Goal: Navigation & Orientation: Find specific page/section

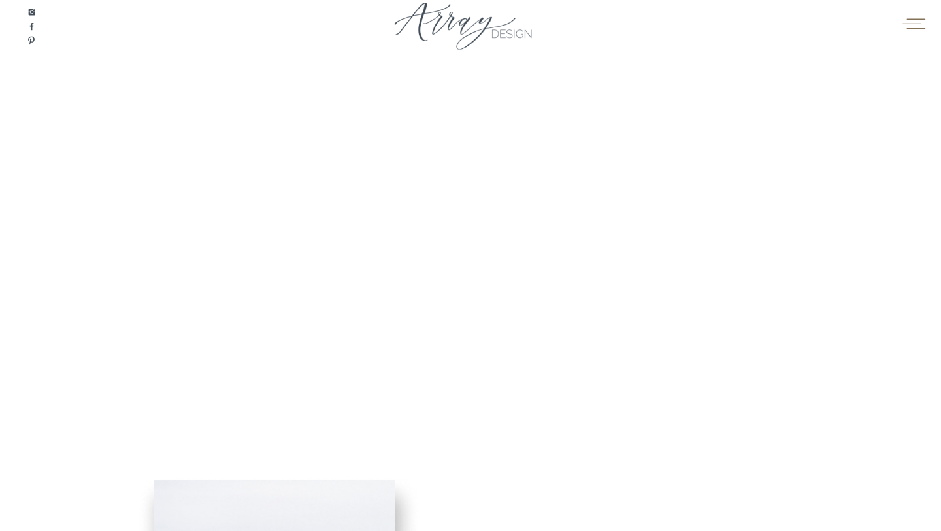
click at [921, 24] on icon at bounding box center [914, 23] width 23 height 10
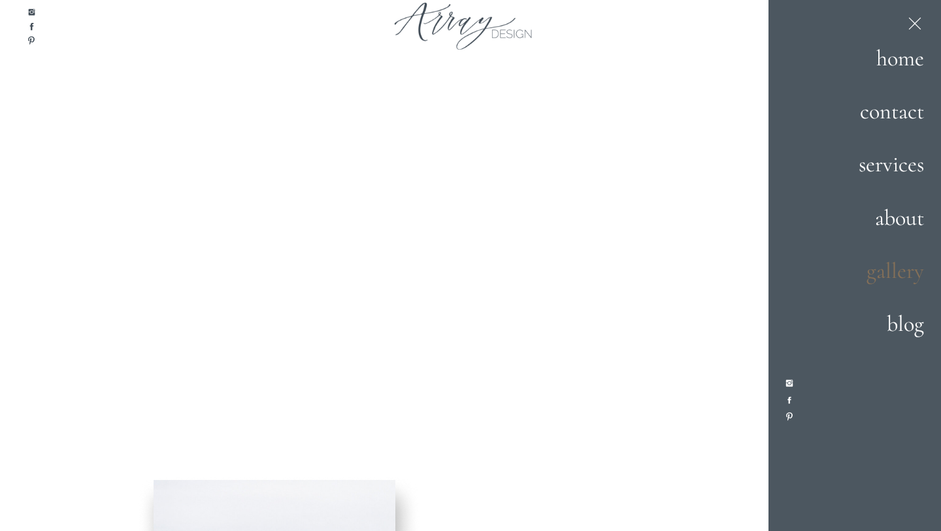
click at [906, 277] on h2 "gallery" at bounding box center [880, 271] width 90 height 35
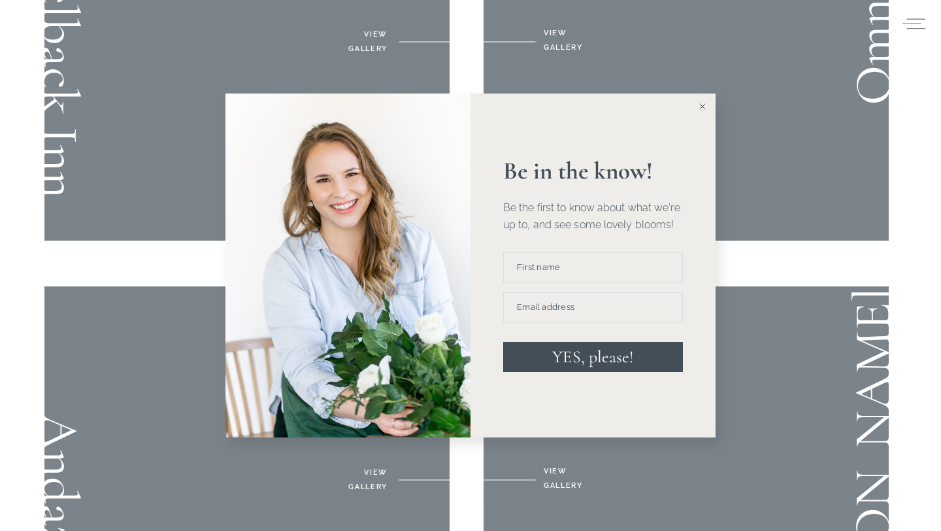
scroll to position [1104, 0]
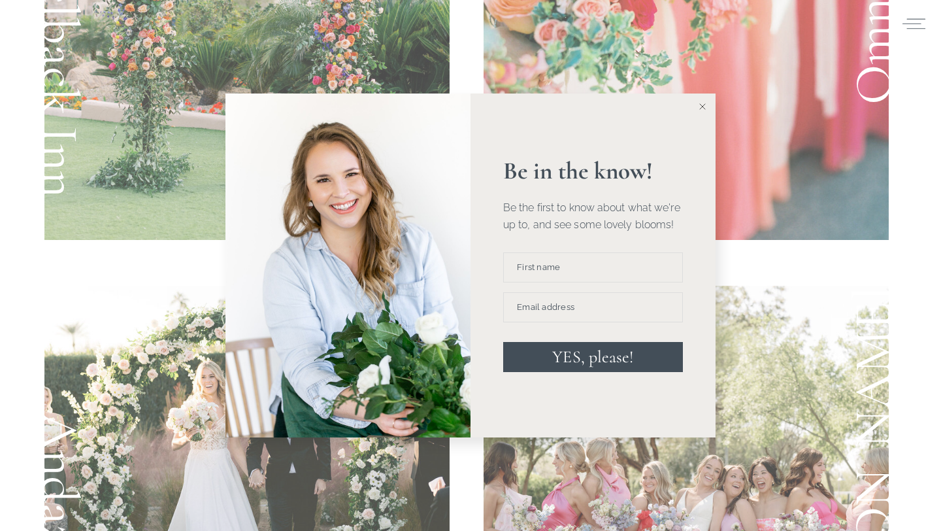
click at [702, 108] on icon at bounding box center [703, 106] width 7 height 7
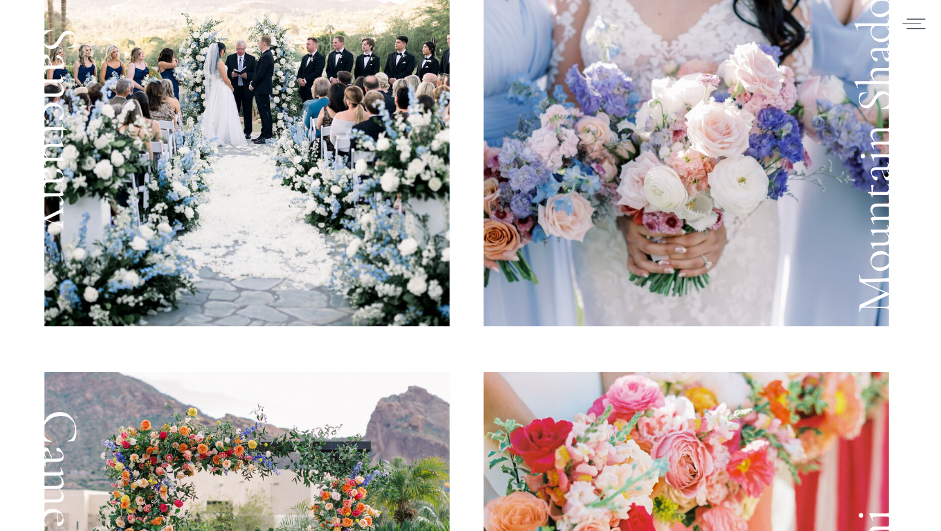
scroll to position [0, 0]
